Goal: Use online tool/utility

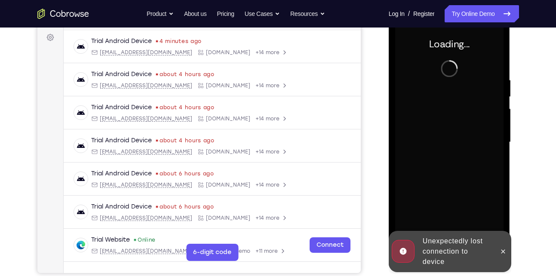
scroll to position [127, 0]
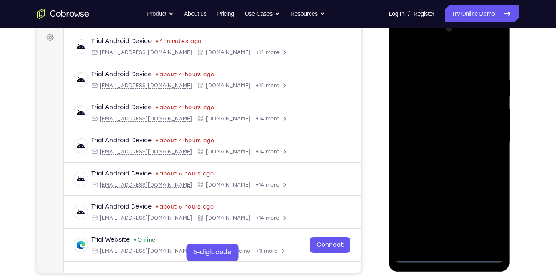
click at [447, 253] on div at bounding box center [449, 142] width 108 height 241
click at [450, 253] on div at bounding box center [449, 142] width 108 height 241
click at [449, 253] on div at bounding box center [449, 142] width 108 height 241
click at [452, 256] on div at bounding box center [449, 142] width 108 height 241
click at [517, 131] on div at bounding box center [451, 141] width 138 height 265
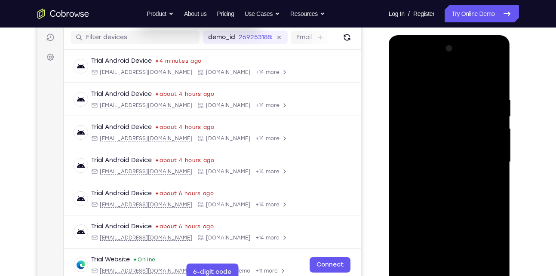
scroll to position [106, 0]
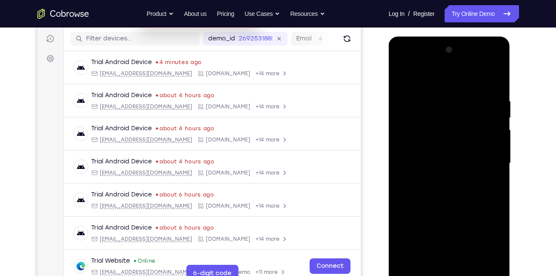
click at [486, 235] on div at bounding box center [449, 163] width 108 height 241
click at [446, 83] on div at bounding box center [449, 163] width 108 height 241
click at [483, 160] on div at bounding box center [449, 163] width 108 height 241
click at [442, 179] on div at bounding box center [449, 163] width 108 height 241
click at [450, 154] on div at bounding box center [449, 163] width 108 height 241
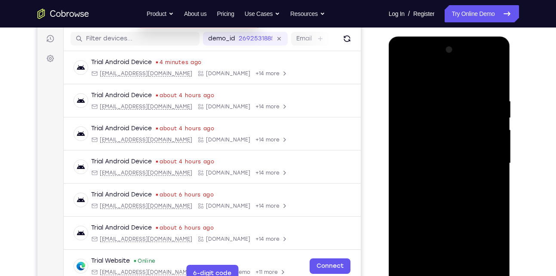
click at [449, 144] on div at bounding box center [449, 163] width 108 height 241
click at [444, 165] on div at bounding box center [449, 163] width 108 height 241
click at [481, 189] on div at bounding box center [449, 163] width 108 height 241
click at [495, 87] on div at bounding box center [449, 163] width 108 height 241
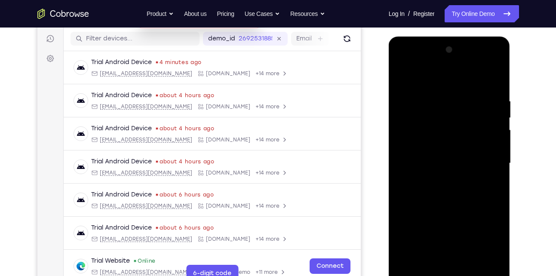
click at [470, 263] on div at bounding box center [449, 163] width 108 height 241
click at [470, 212] on div at bounding box center [449, 163] width 108 height 241
click at [477, 158] on div at bounding box center [449, 163] width 108 height 241
click at [431, 259] on div at bounding box center [449, 163] width 108 height 241
click at [495, 247] on div at bounding box center [449, 163] width 108 height 241
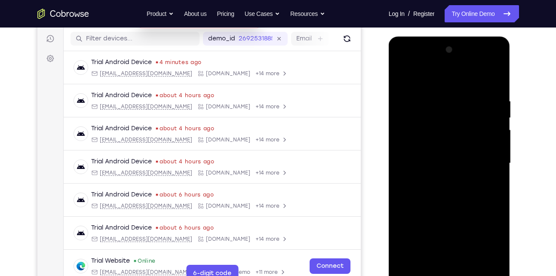
click at [404, 82] on div at bounding box center [449, 163] width 108 height 241
drag, startPoint x: 460, startPoint y: 226, endPoint x: 459, endPoint y: 178, distance: 48.2
click at [459, 178] on div at bounding box center [449, 163] width 108 height 241
click at [405, 83] on div at bounding box center [449, 163] width 108 height 241
click at [408, 77] on div at bounding box center [449, 163] width 108 height 241
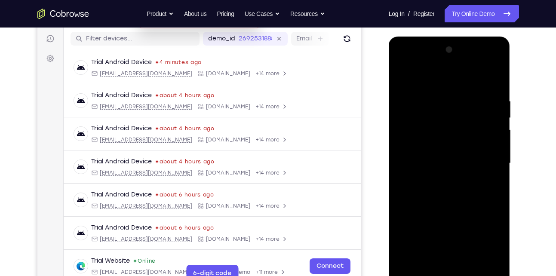
drag, startPoint x: 490, startPoint y: 95, endPoint x: 446, endPoint y: 96, distance: 44.8
click at [446, 96] on div at bounding box center [449, 163] width 108 height 241
drag, startPoint x: 459, startPoint y: 124, endPoint x: 457, endPoint y: 52, distance: 71.9
click at [457, 52] on div at bounding box center [449, 163] width 108 height 241
drag, startPoint x: 461, startPoint y: 236, endPoint x: 461, endPoint y: 59, distance: 176.8
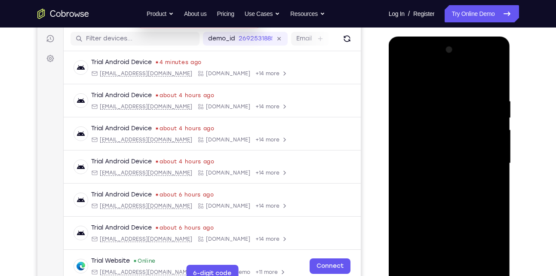
click at [461, 59] on div at bounding box center [449, 163] width 108 height 241
drag, startPoint x: 460, startPoint y: 202, endPoint x: 454, endPoint y: 65, distance: 137.4
click at [454, 65] on div at bounding box center [449, 163] width 108 height 241
drag, startPoint x: 450, startPoint y: 223, endPoint x: 450, endPoint y: 151, distance: 71.8
click at [450, 151] on div at bounding box center [449, 163] width 108 height 241
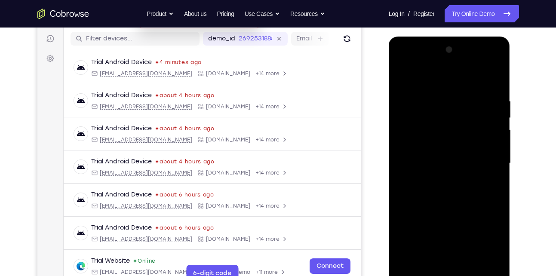
click at [496, 148] on div at bounding box center [449, 163] width 108 height 241
click at [431, 264] on div at bounding box center [449, 163] width 108 height 241
click at [451, 77] on div at bounding box center [449, 163] width 108 height 241
drag, startPoint x: 470, startPoint y: 132, endPoint x: 477, endPoint y: 194, distance: 61.9
click at [477, 194] on div at bounding box center [449, 163] width 108 height 241
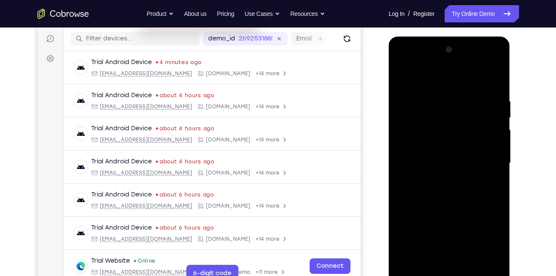
click at [499, 246] on div at bounding box center [449, 163] width 108 height 241
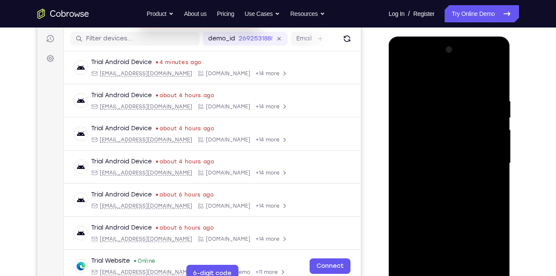
click at [499, 246] on div at bounding box center [449, 163] width 108 height 241
click at [444, 77] on div at bounding box center [449, 163] width 108 height 241
click at [445, 93] on div at bounding box center [449, 163] width 108 height 241
drag, startPoint x: 458, startPoint y: 138, endPoint x: 455, endPoint y: 84, distance: 53.4
click at [455, 84] on div at bounding box center [449, 163] width 108 height 241
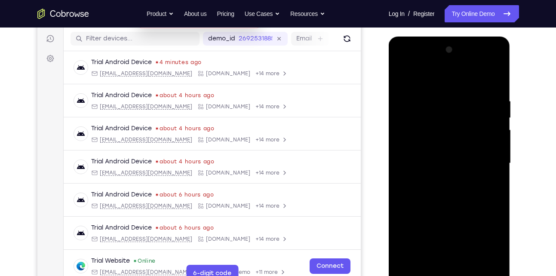
drag, startPoint x: 472, startPoint y: 218, endPoint x: 477, endPoint y: 129, distance: 89.1
click at [477, 129] on div at bounding box center [449, 163] width 108 height 241
drag, startPoint x: 472, startPoint y: 99, endPoint x: 472, endPoint y: 240, distance: 141.5
click at [472, 240] on div at bounding box center [449, 163] width 108 height 241
click at [407, 124] on div at bounding box center [449, 163] width 108 height 241
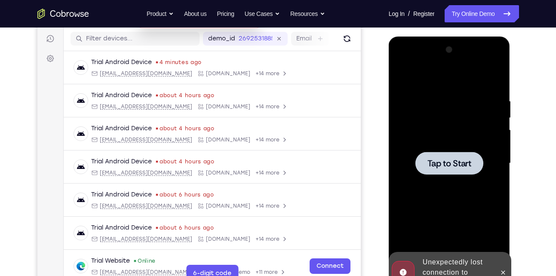
click at [459, 194] on div at bounding box center [449, 163] width 108 height 241
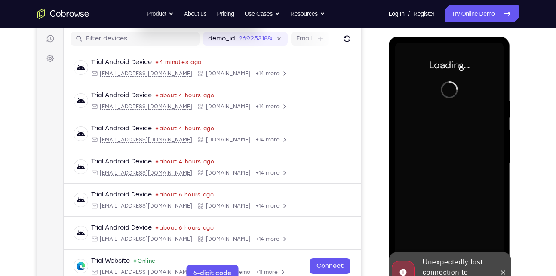
click at [421, 175] on div at bounding box center [449, 163] width 108 height 241
click at [502, 270] on icon at bounding box center [503, 272] width 7 height 7
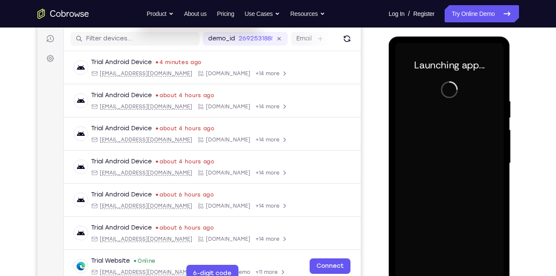
click at [465, 92] on div at bounding box center [449, 163] width 108 height 241
drag, startPoint x: 465, startPoint y: 92, endPoint x: 461, endPoint y: 130, distance: 38.1
click at [461, 130] on div at bounding box center [449, 163] width 108 height 241
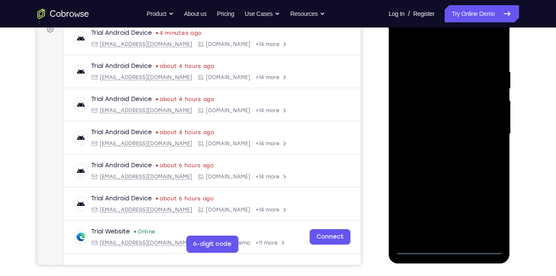
scroll to position [136, 0]
click at [450, 250] on div at bounding box center [449, 133] width 108 height 241
click at [489, 206] on div at bounding box center [449, 133] width 108 height 241
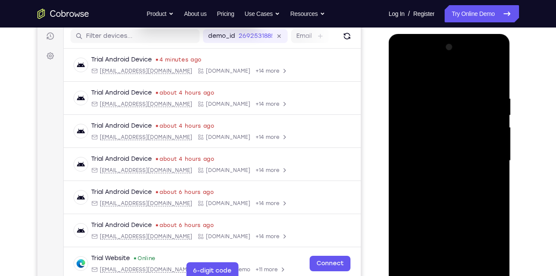
scroll to position [108, 0]
click at [446, 82] on div at bounding box center [449, 161] width 108 height 241
click at [411, 131] on div at bounding box center [449, 161] width 108 height 241
click at [456, 262] on div at bounding box center [449, 161] width 108 height 241
click at [457, 154] on div at bounding box center [449, 161] width 108 height 241
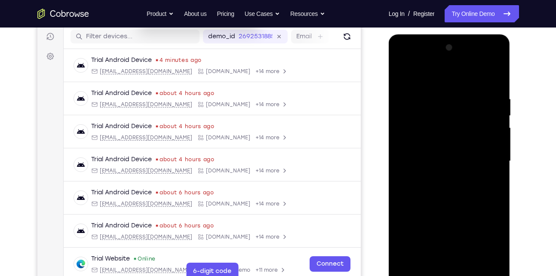
click at [448, 143] on div at bounding box center [449, 161] width 108 height 241
click at [449, 162] on div at bounding box center [449, 161] width 108 height 241
drag, startPoint x: 454, startPoint y: 76, endPoint x: 453, endPoint y: 11, distance: 64.5
click at [453, 34] on html "Online web based iOS Simulators and Android Emulators. Run iPhone, iPad, Mobile…" at bounding box center [450, 163] width 123 height 258
